Goal: Information Seeking & Learning: Check status

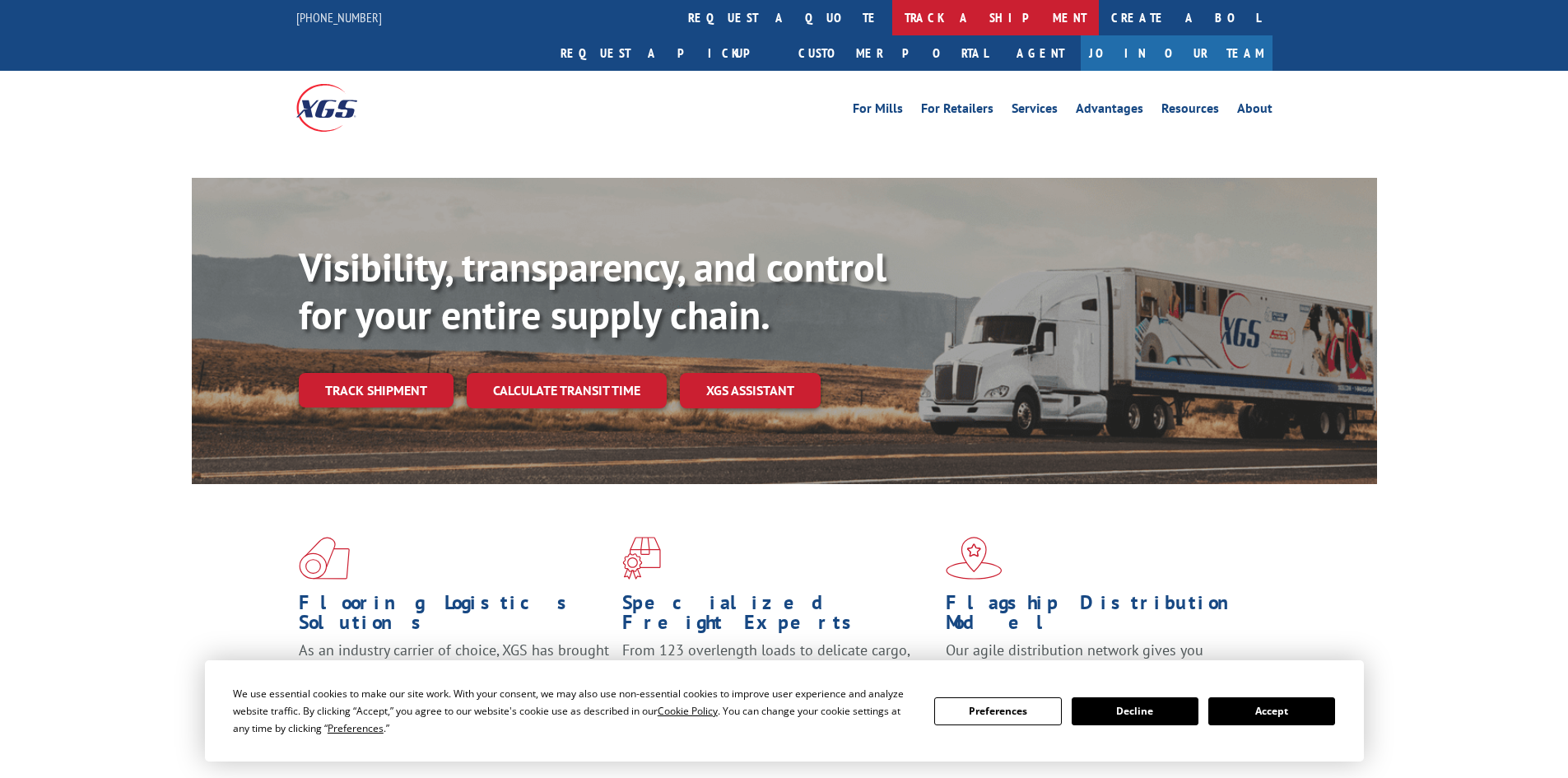
click at [892, 26] on link "track a shipment" at bounding box center [995, 17] width 207 height 35
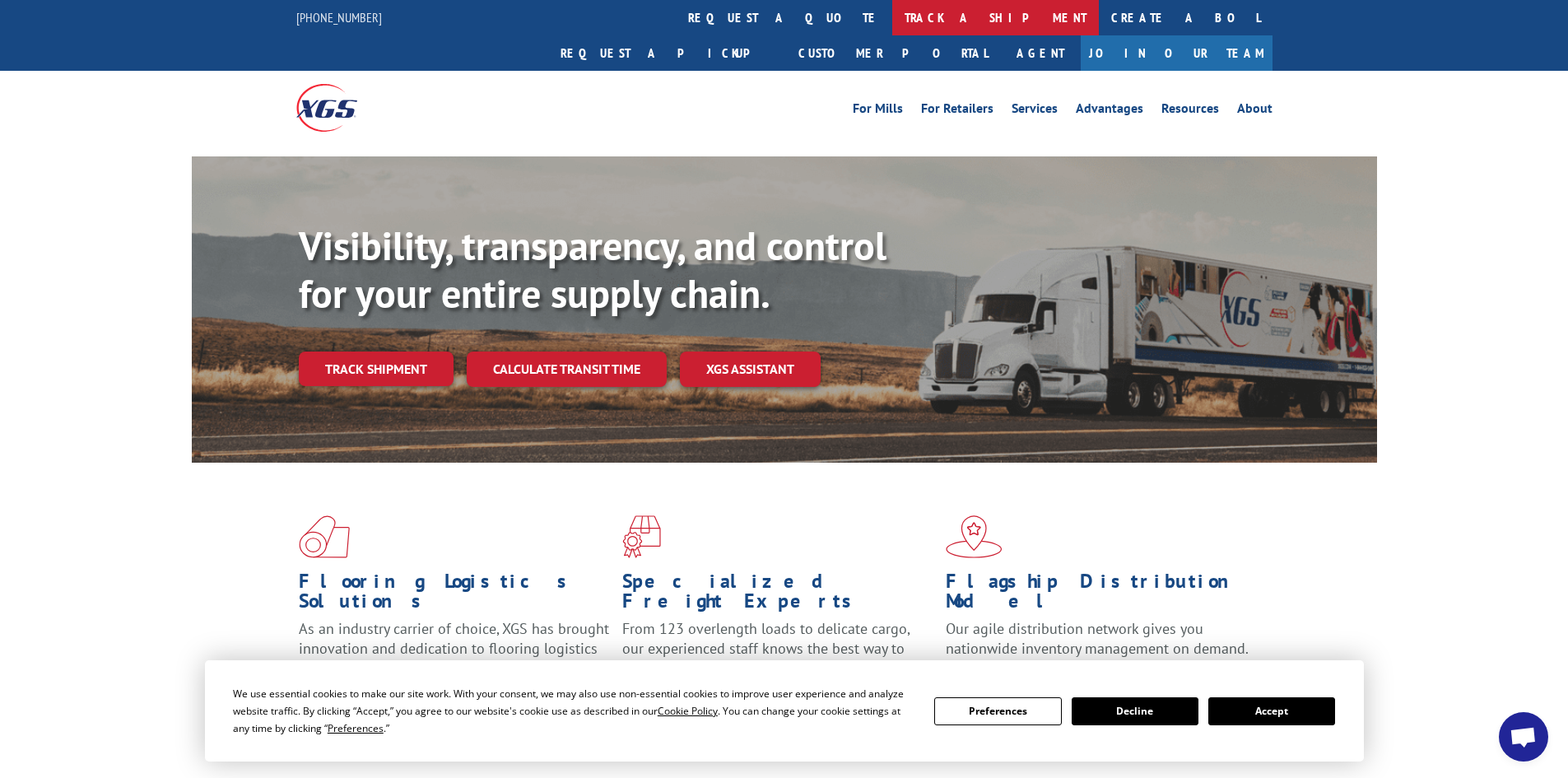
click at [892, 20] on link "track a shipment" at bounding box center [995, 17] width 207 height 35
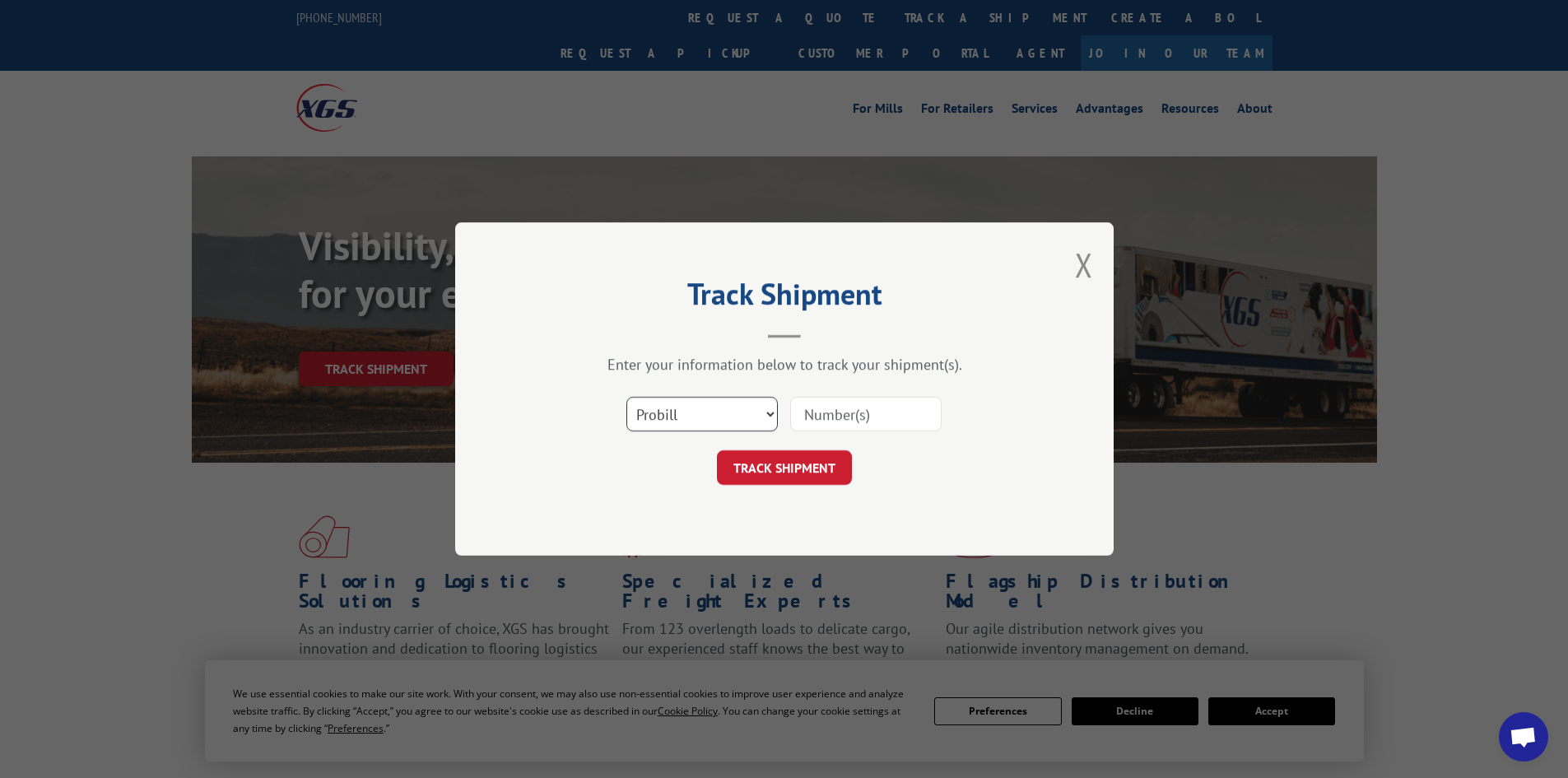
click at [710, 423] on select "Select category... Probill BOL PO" at bounding box center [702, 414] width 152 height 34
select select "po"
click at [627, 397] on select "Select category... Probill BOL PO" at bounding box center [702, 414] width 152 height 34
paste input "10528525"
type input "10528525"
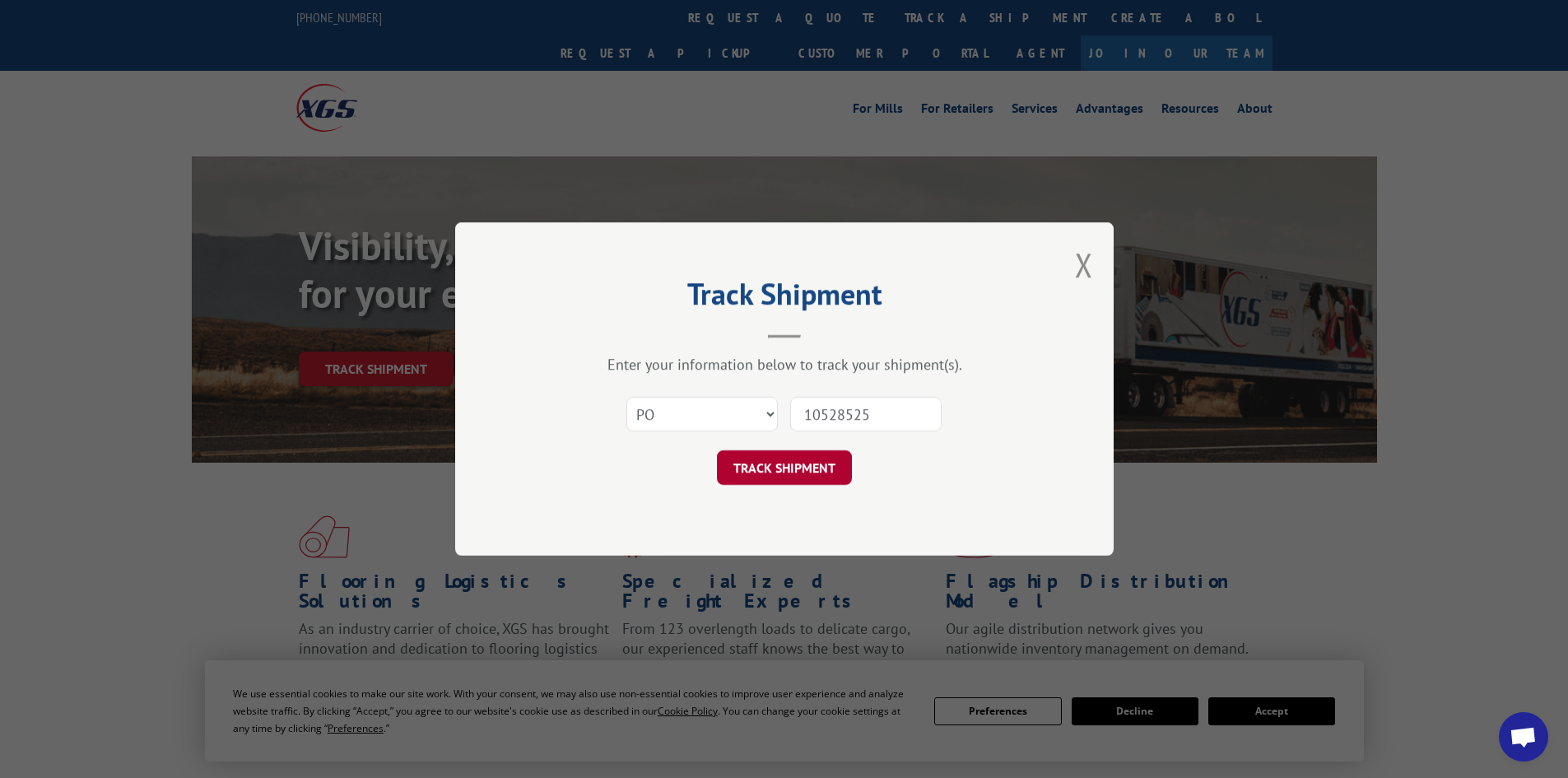
click at [788, 464] on button "TRACK SHIPMENT" at bounding box center [785, 467] width 135 height 34
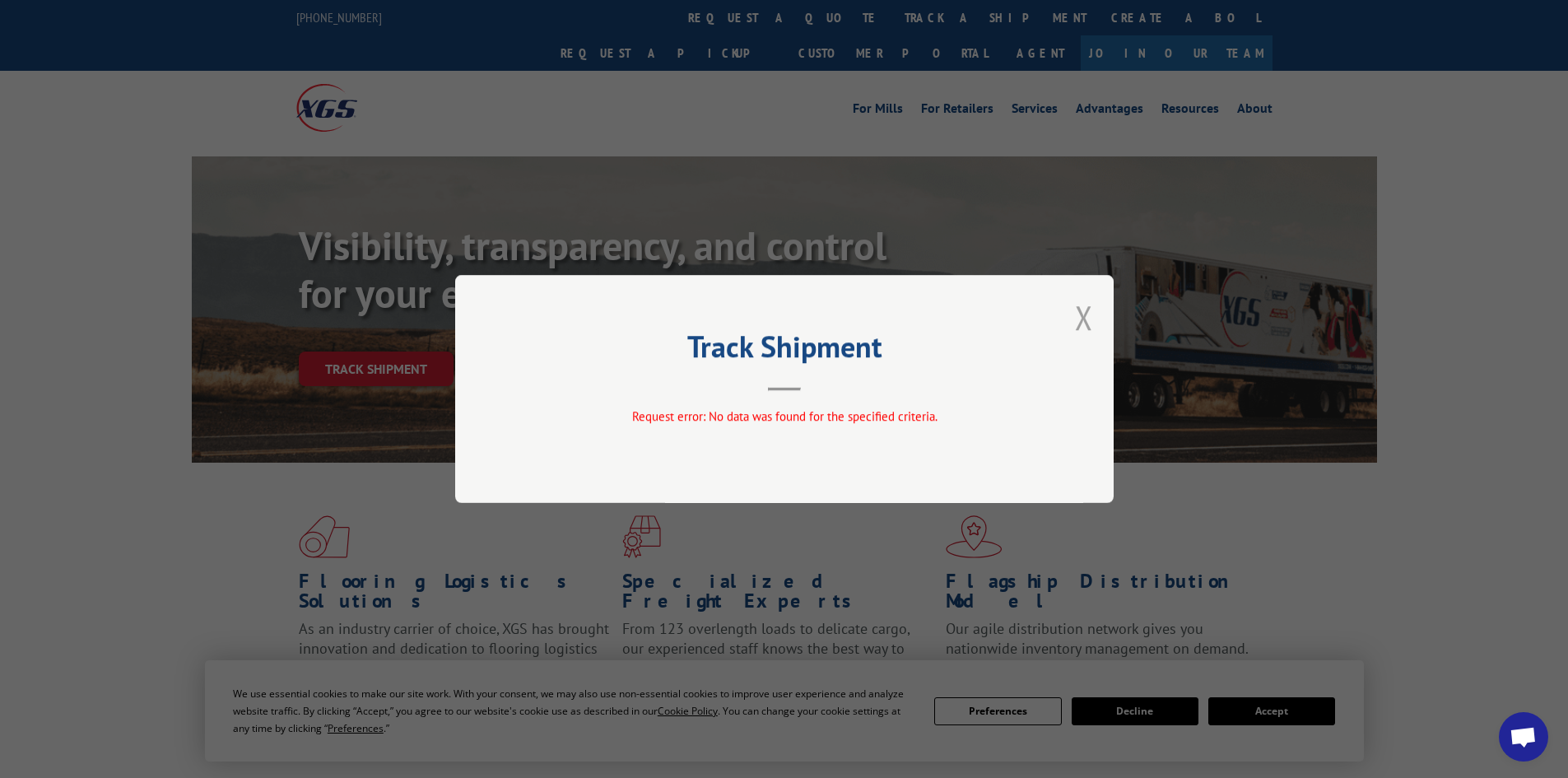
click at [1078, 311] on button "Close modal" at bounding box center [1083, 317] width 18 height 44
